Goal: Task Accomplishment & Management: Manage account settings

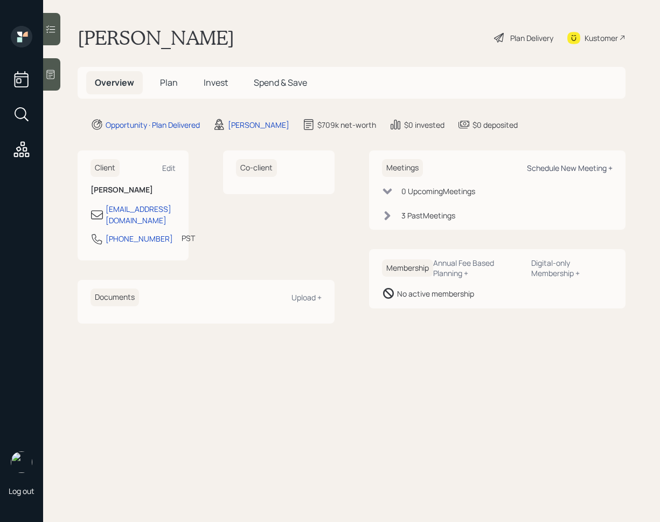
click at [561, 168] on div "Schedule New Meeting +" at bounding box center [570, 168] width 86 height 10
select select "bffa7908-1b2a-4c79-9bb6-f0ec9aed22d3"
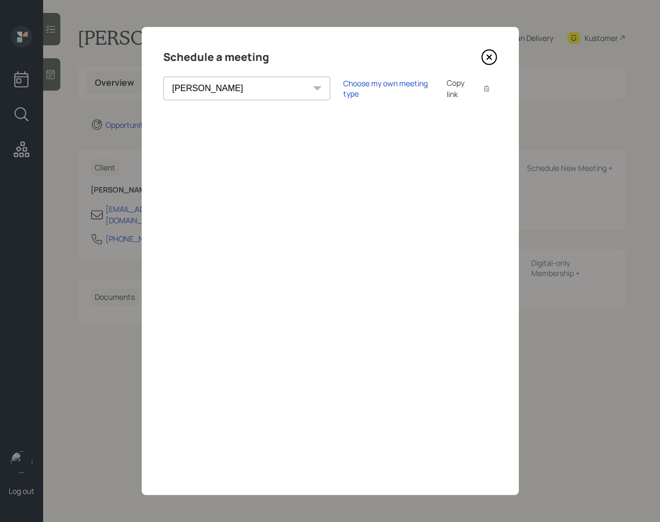
click at [494, 61] on icon at bounding box center [489, 57] width 16 height 16
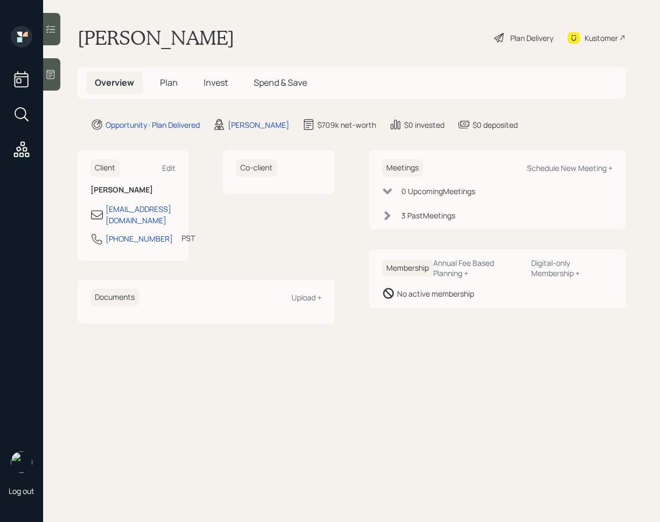
click at [223, 79] on span "Invest" at bounding box center [216, 83] width 24 height 12
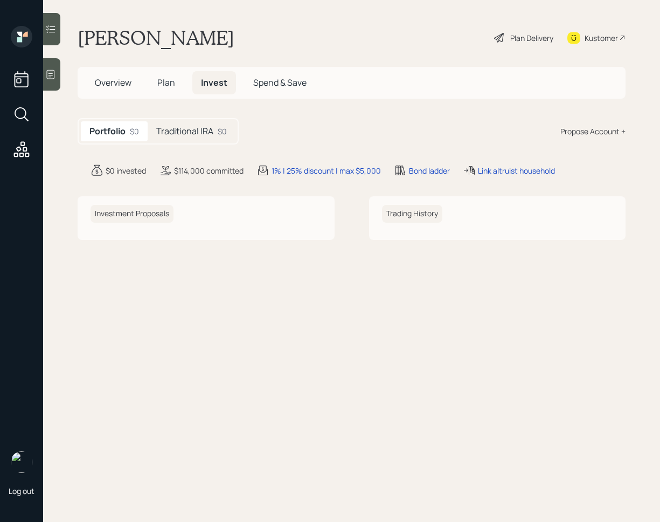
click at [192, 130] on h5 "Traditional IRA" at bounding box center [184, 131] width 57 height 10
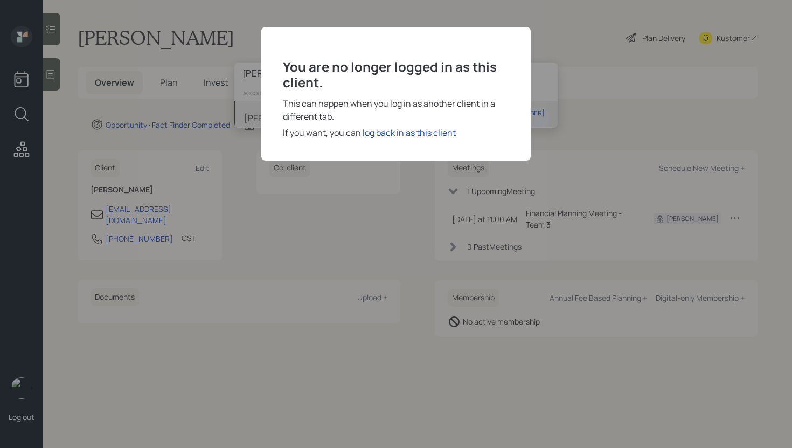
type input "gloria macias"
